Goal: Information Seeking & Learning: Find specific fact

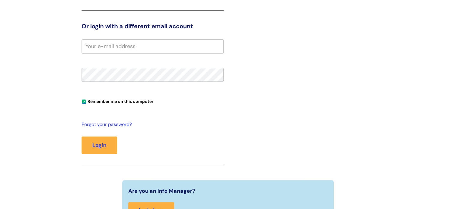
scroll to position [68, 0]
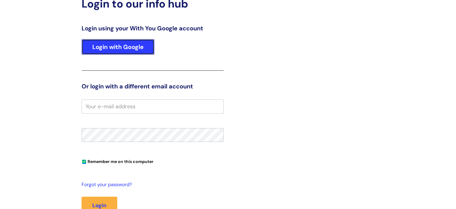
click at [121, 49] on link "Login with Google" at bounding box center [118, 47] width 73 height 16
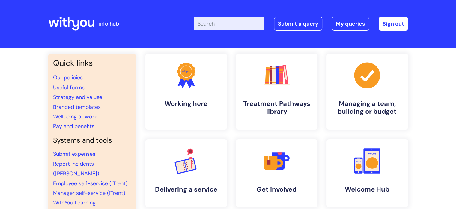
click at [227, 26] on input "Enter your search term here..." at bounding box center [229, 23] width 71 height 13
type input "band"
click button "Search" at bounding box center [0, 0] width 0 height 0
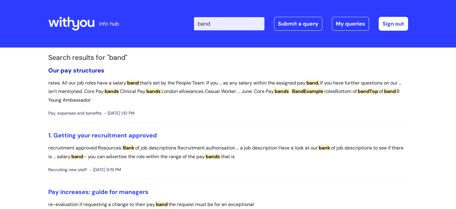
click at [89, 71] on link "Our pay structures" at bounding box center [76, 70] width 56 height 8
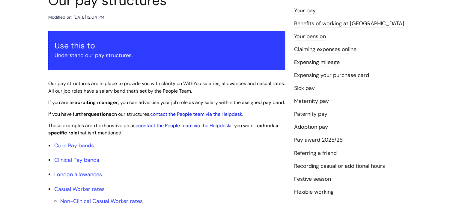
scroll to position [120, 0]
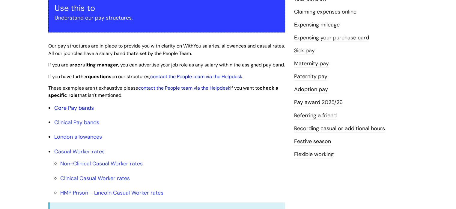
click at [63, 111] on link "Core Pay bands" at bounding box center [74, 107] width 40 height 7
click at [82, 111] on link "Core Pay bands" at bounding box center [74, 107] width 40 height 7
click at [60, 111] on link "Core Pay bands" at bounding box center [74, 107] width 40 height 7
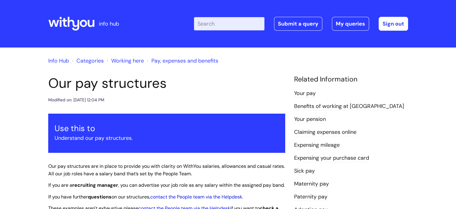
click at [221, 23] on input "Enter your search term here..." at bounding box center [229, 23] width 71 height 13
type input "scale"
click button "Search" at bounding box center [0, 0] width 0 height 0
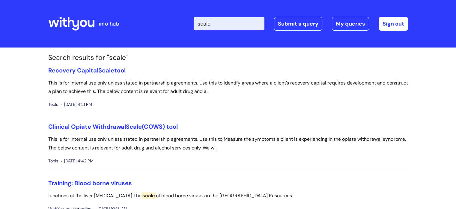
drag, startPoint x: 241, startPoint y: 24, endPoint x: 104, endPoint y: 1, distance: 139.3
click at [197, 24] on div "Enter your search term here... scale Search Submit a query My queries Welcome […" at bounding box center [273, 23] width 271 height 35
type input "pay scale"
click button "Search" at bounding box center [0, 0] width 0 height 0
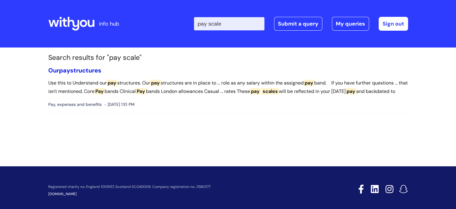
click at [70, 69] on span "pay" at bounding box center [64, 70] width 11 height 8
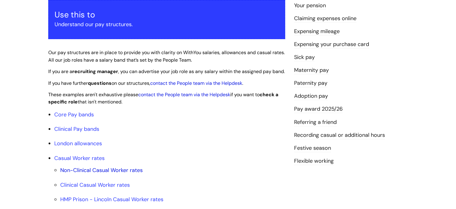
scroll to position [180, 0]
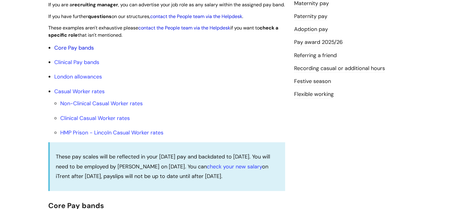
click at [91, 51] on link "Core Pay bands" at bounding box center [74, 47] width 40 height 7
click at [66, 50] on li "Core Pay bands" at bounding box center [169, 48] width 231 height 10
click at [66, 51] on li "Core Pay bands" at bounding box center [169, 48] width 231 height 10
click at [66, 51] on link "Core Pay bands" at bounding box center [74, 47] width 40 height 7
click at [71, 51] on link "Core Pay bands" at bounding box center [74, 47] width 40 height 7
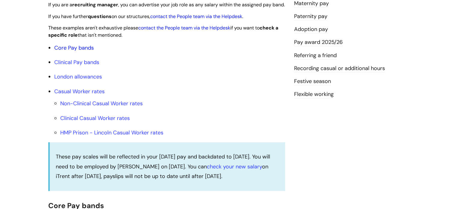
click at [71, 51] on link "Core Pay bands" at bounding box center [74, 47] width 40 height 7
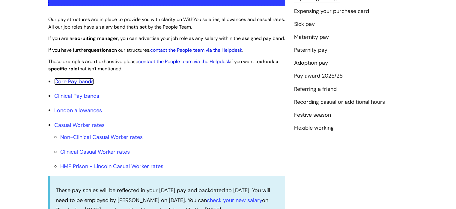
scroll to position [102, 0]
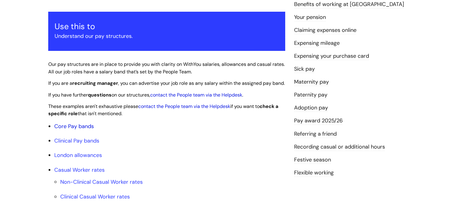
click at [77, 130] on link "Core Pay bands" at bounding box center [74, 125] width 40 height 7
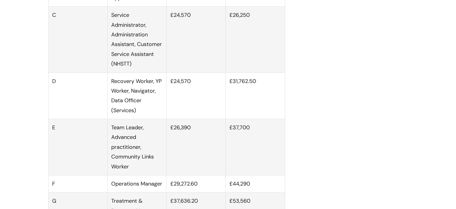
scroll to position [492, 0]
